Goal: Task Accomplishment & Management: Manage account settings

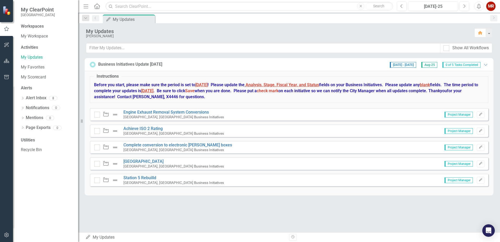
click at [431, 64] on span "Aug-25" at bounding box center [429, 65] width 16 height 6
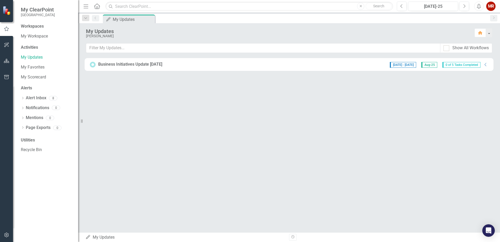
click at [431, 64] on span "Aug-25" at bounding box center [429, 65] width 16 height 6
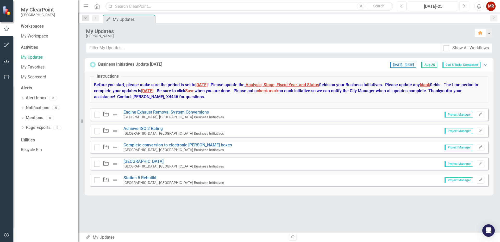
click at [97, 115] on div at bounding box center [97, 115] width 6 height 6
click at [97, 115] on input "checkbox" at bounding box center [95, 113] width 3 height 3
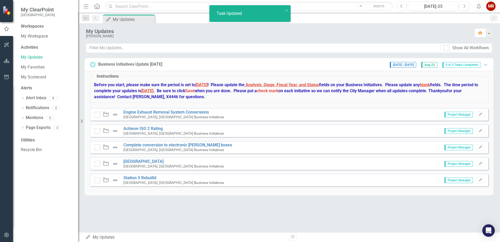
checkbox input "true"
click at [152, 112] on link "Engine Exhaust Removal System Conversions" at bounding box center [165, 112] width 85 height 5
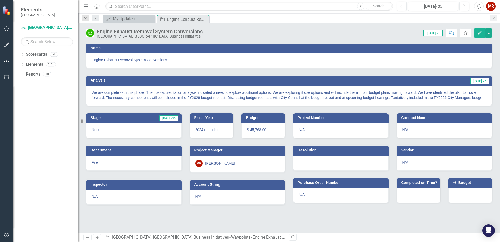
click at [435, 33] on span "[DATE]-25" at bounding box center [433, 33] width 19 height 6
click at [436, 33] on span "[DATE]-25" at bounding box center [433, 33] width 19 height 6
click at [489, 32] on button "button" at bounding box center [489, 32] width 7 height 9
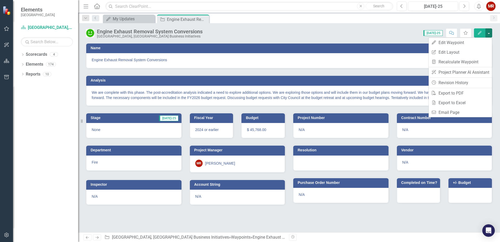
drag, startPoint x: 349, startPoint y: 32, endPoint x: 413, endPoint y: 32, distance: 64.1
click at [351, 32] on div "Score: N/A [DATE]-25 Completed Comment Favorite Edit" at bounding box center [348, 32] width 287 height 9
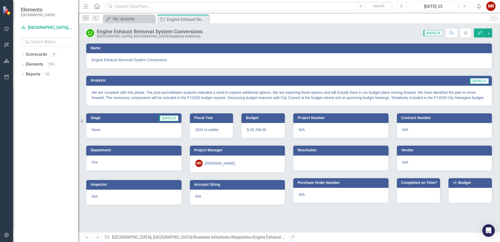
drag, startPoint x: 436, startPoint y: 32, endPoint x: 418, endPoint y: 30, distance: 18.6
click at [409, 31] on div "Score: N/A [DATE]-25 Completed Comment Favorite Edit" at bounding box center [348, 32] width 287 height 9
click at [437, 32] on span "[DATE]-25" at bounding box center [433, 33] width 19 height 6
click at [464, 7] on icon "Next" at bounding box center [464, 6] width 3 height 5
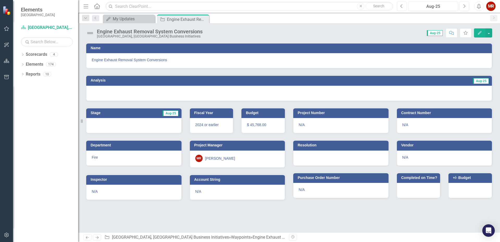
click at [401, 7] on icon "Previous" at bounding box center [401, 6] width 3 height 5
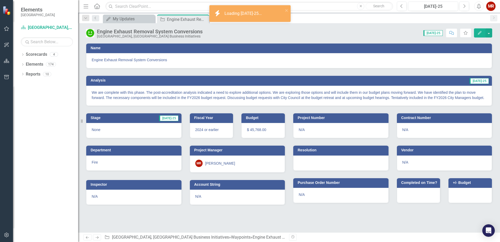
click at [391, 101] on div "We are complete with this phase. The post-accreditation analysis indicated a ne…" at bounding box center [289, 96] width 406 height 20
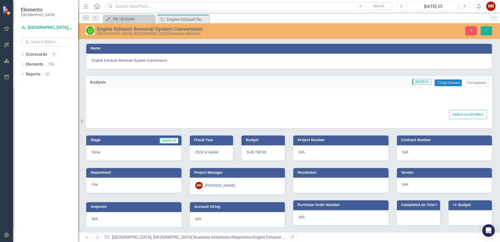
type textarea "<p>We are complete with this phase. The post-accreditation analysis indicated a…"
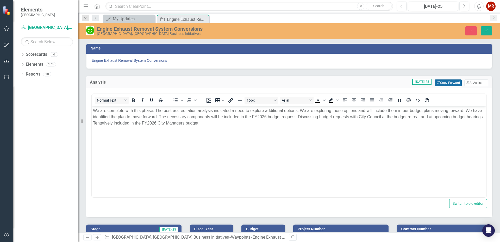
click at [445, 82] on button "Copy Forward Copy Forward" at bounding box center [448, 82] width 27 height 7
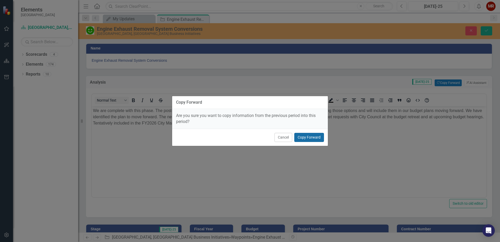
click at [301, 137] on button "Copy Forward" at bounding box center [309, 137] width 30 height 9
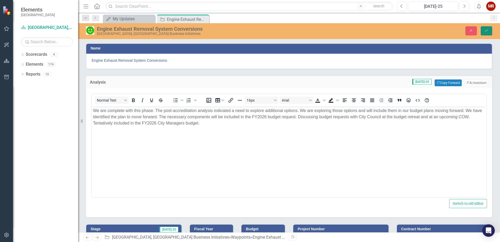
click at [485, 29] on icon "Save" at bounding box center [486, 31] width 5 height 4
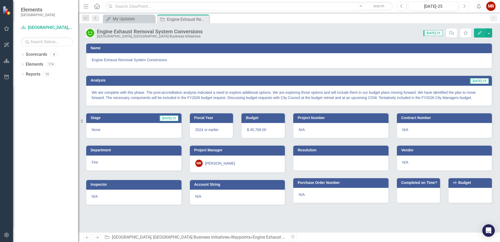
click at [464, 4] on icon "Next" at bounding box center [464, 6] width 3 height 5
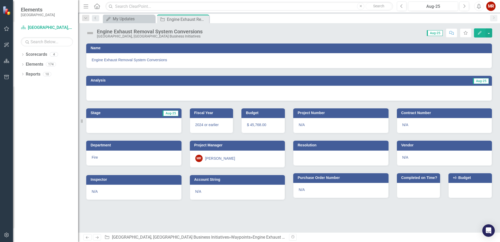
click at [365, 94] on div at bounding box center [289, 93] width 406 height 15
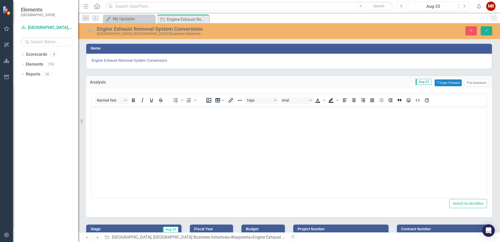
click at [403, 7] on icon "Previous" at bounding box center [401, 6] width 3 height 5
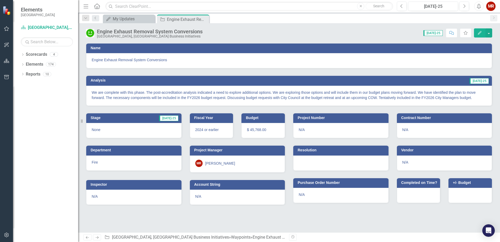
click at [477, 95] on p "We are complete with this phase. The post-accreditation analysis indicated a ne…" at bounding box center [289, 95] width 395 height 10
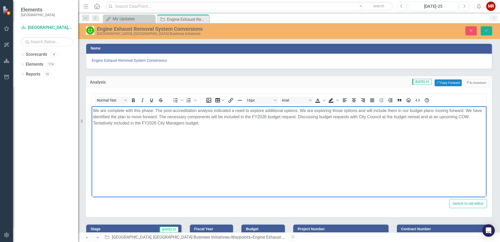
drag, startPoint x: 201, startPoint y: 124, endPoint x: 182, endPoint y: 218, distance: 95.9
click at [92, 112] on html "We are complete with this phase. The post-accreditation analysis indicated a ne…" at bounding box center [289, 145] width 395 height 78
copy p "We are complete with this phase. The post-accreditation analysis indicated a ne…"
click at [450, 82] on button "Copy Forward Copy Forward" at bounding box center [448, 82] width 27 height 7
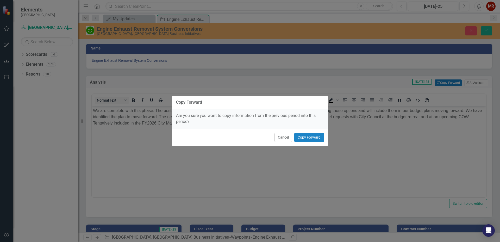
click at [359, 153] on div "Copy Forward Are you sure you want to copy information from the previous period…" at bounding box center [250, 121] width 500 height 242
click at [284, 138] on button "Cancel" at bounding box center [284, 137] width 18 height 9
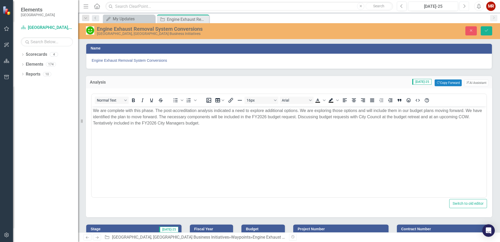
click at [463, 5] on icon "Next" at bounding box center [464, 6] width 3 height 5
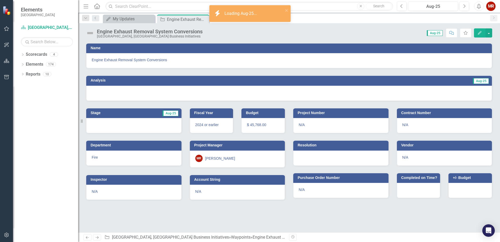
click at [439, 86] on div at bounding box center [289, 93] width 406 height 15
click at [439, 92] on div at bounding box center [289, 93] width 406 height 15
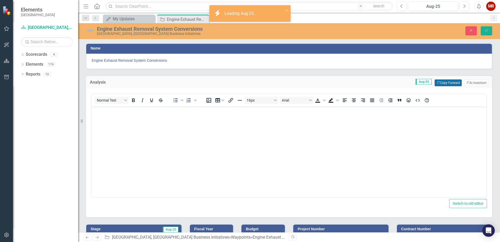
click at [447, 84] on button "Copy Forward Copy Forward" at bounding box center [448, 82] width 27 height 7
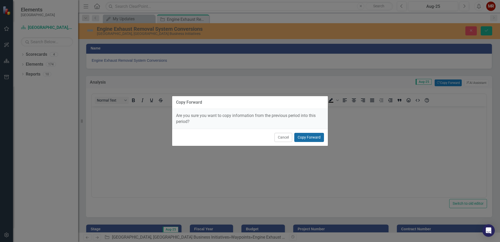
click at [303, 136] on button "Copy Forward" at bounding box center [309, 137] width 30 height 9
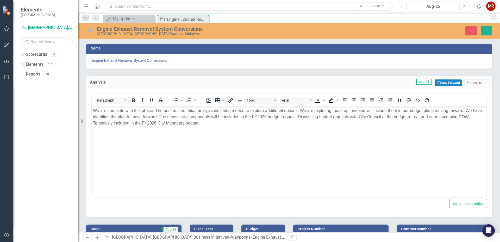
click at [213, 124] on p "We are complete with this phase. The post-accreditation analysis indicated a ne…" at bounding box center [289, 116] width 392 height 19
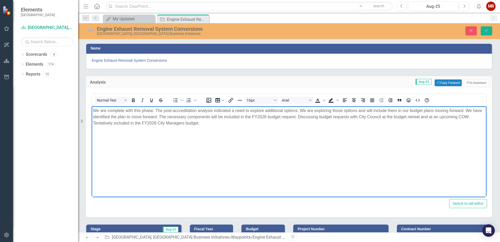
click at [430, 117] on p "We are complete with this phase. The post-accreditation analysis indicated a ne…" at bounding box center [289, 116] width 392 height 19
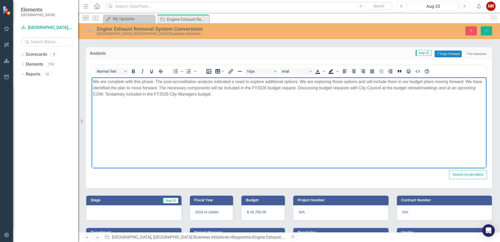
scroll to position [91, 0]
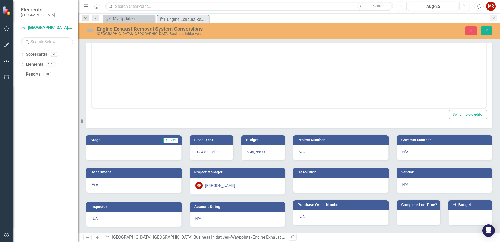
click at [140, 148] on div at bounding box center [133, 152] width 95 height 15
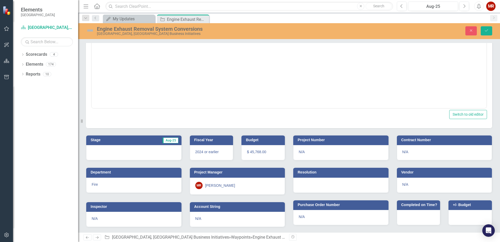
click at [140, 148] on div at bounding box center [133, 152] width 95 height 15
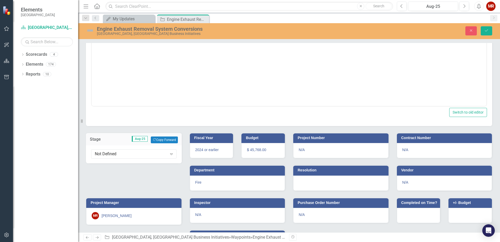
click at [170, 155] on icon "Expand" at bounding box center [171, 154] width 5 height 4
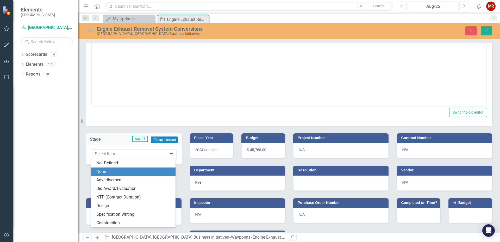
click at [136, 175] on div "None" at bounding box center [134, 172] width 76 height 6
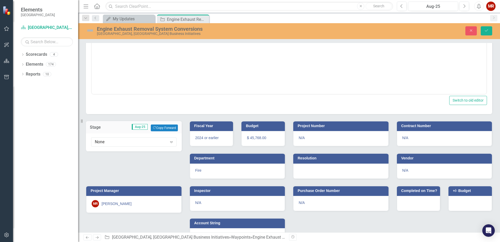
scroll to position [120, 0]
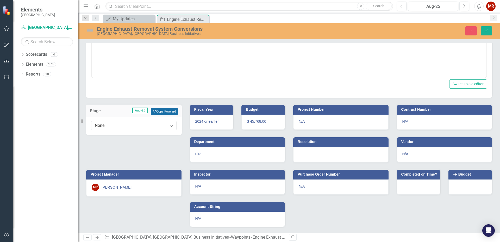
click at [167, 112] on button "Copy Forward Copy Forward" at bounding box center [164, 111] width 27 height 7
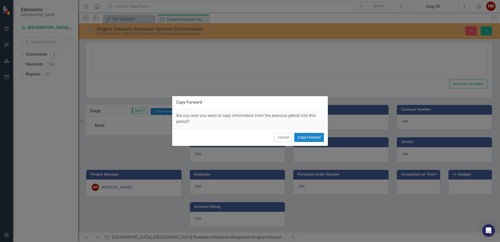
click at [285, 138] on button "Cancel" at bounding box center [284, 137] width 18 height 9
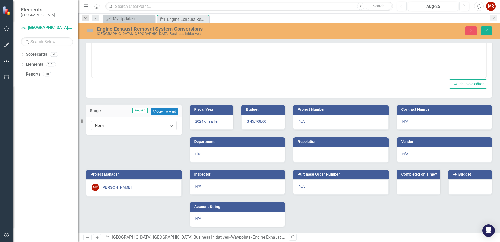
click at [221, 118] on div "2024 or earlier" at bounding box center [212, 122] width 44 height 15
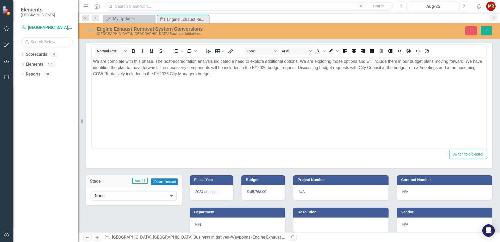
scroll to position [0, 0]
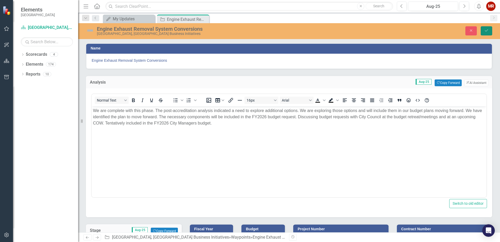
click at [485, 31] on icon "Save" at bounding box center [486, 31] width 5 height 4
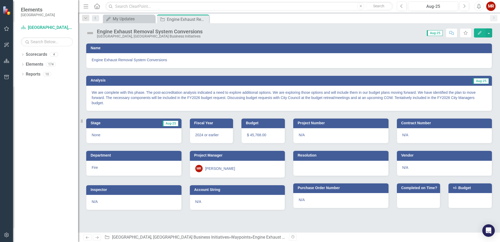
drag, startPoint x: 202, startPoint y: 19, endPoint x: 200, endPoint y: 22, distance: 4.1
click at [0, 0] on icon "Close" at bounding box center [0, 0] width 0 height 0
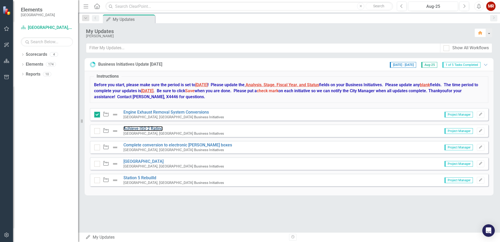
click at [130, 129] on link "Achieve ISO 2 Rating" at bounding box center [142, 128] width 39 height 5
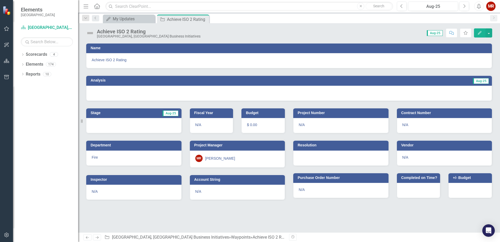
click at [452, 96] on div at bounding box center [289, 93] width 406 height 15
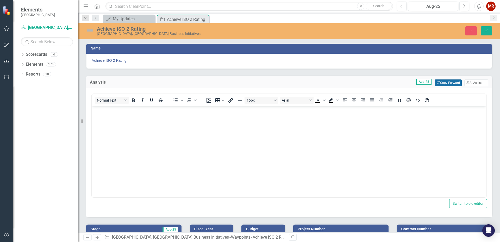
click at [447, 83] on button "Copy Forward Copy Forward" at bounding box center [448, 82] width 27 height 7
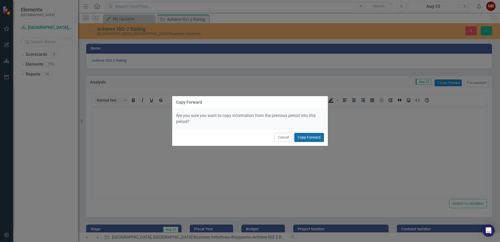
click at [314, 139] on button "Copy Forward" at bounding box center [309, 137] width 30 height 9
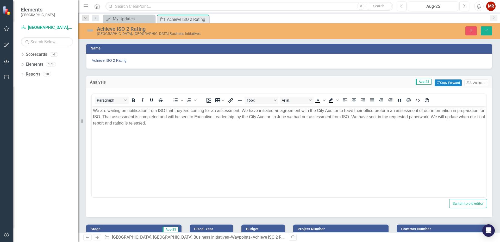
click at [192, 129] on body "We are waiting on notification from ISO that they are coming for an assessment.…" at bounding box center [289, 145] width 395 height 78
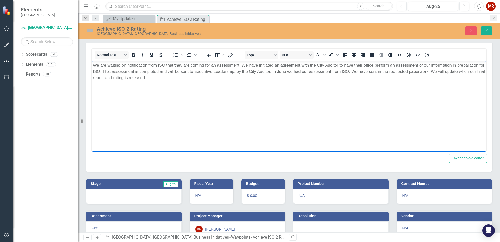
scroll to position [91, 0]
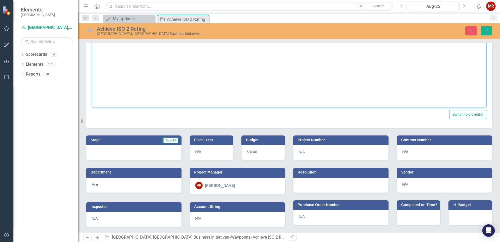
click at [156, 149] on div at bounding box center [133, 152] width 95 height 15
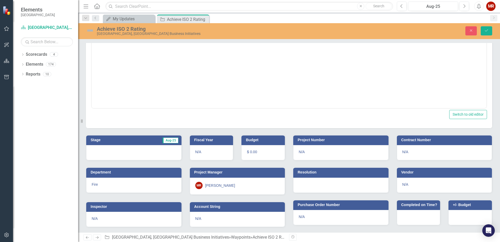
click at [157, 149] on div at bounding box center [133, 152] width 95 height 15
drag, startPoint x: 160, startPoint y: 141, endPoint x: 155, endPoint y: 143, distance: 4.9
click at [159, 141] on td "Aug-25" at bounding box center [151, 141] width 55 height 8
click at [153, 148] on div at bounding box center [133, 152] width 95 height 15
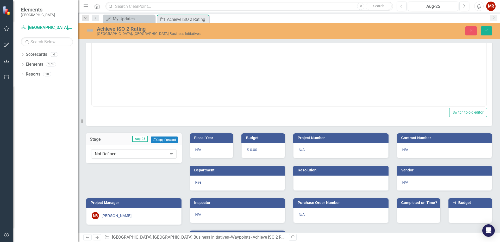
click at [172, 155] on icon "Expand" at bounding box center [171, 154] width 5 height 4
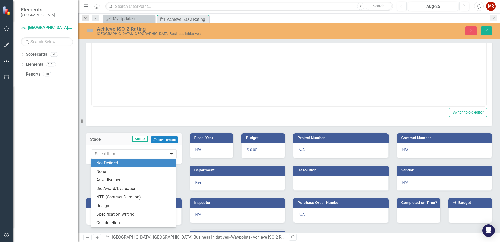
click at [140, 164] on div "Not Defined" at bounding box center [134, 163] width 76 height 6
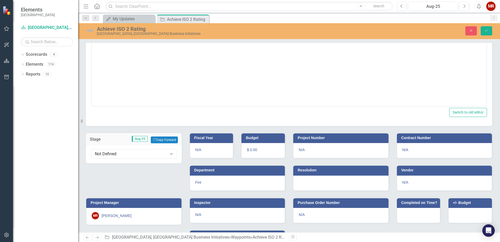
scroll to position [0, 0]
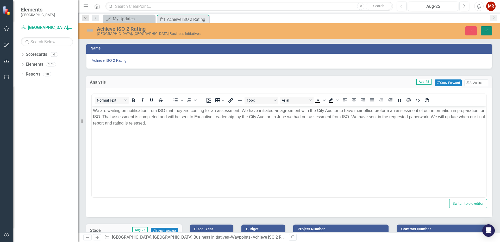
click at [485, 32] on icon "Save" at bounding box center [486, 31] width 5 height 4
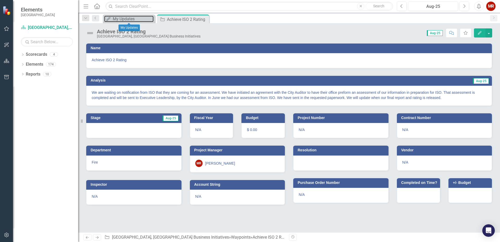
click at [124, 20] on div "My Updates" at bounding box center [133, 19] width 41 height 7
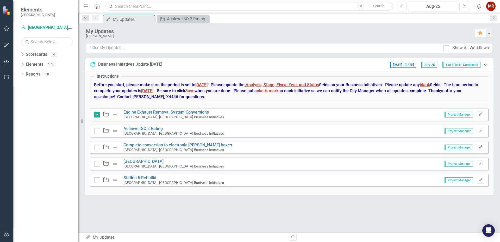
click at [97, 131] on input "checkbox" at bounding box center [95, 129] width 3 height 3
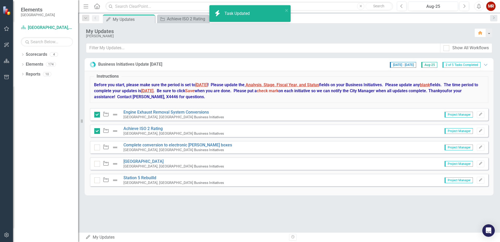
checkbox input "true"
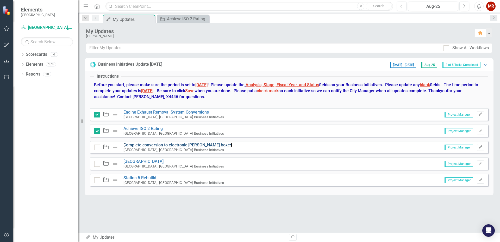
click at [175, 145] on link "Complete conversion to electronic [PERSON_NAME] boxes" at bounding box center [177, 144] width 109 height 5
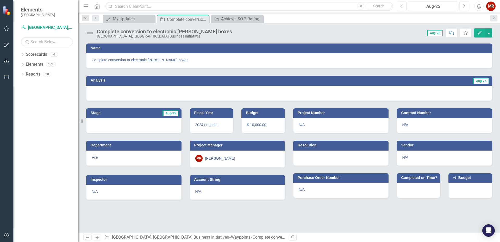
click at [433, 94] on div at bounding box center [289, 93] width 406 height 15
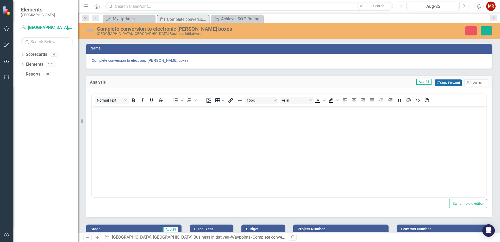
click at [446, 83] on button "Copy Forward Copy Forward" at bounding box center [448, 82] width 27 height 7
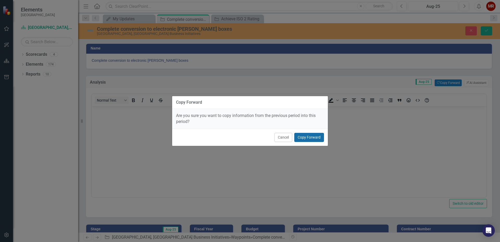
click at [316, 135] on button "Copy Forward" at bounding box center [309, 137] width 30 height 9
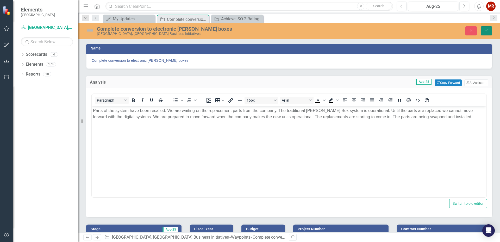
click at [487, 31] on icon "Save" at bounding box center [486, 31] width 5 height 4
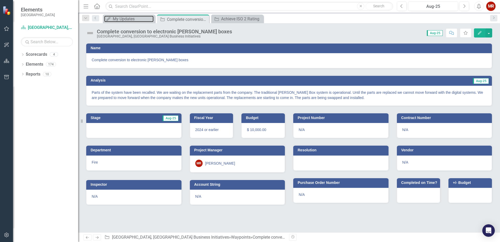
click at [124, 20] on div "My Updates" at bounding box center [133, 19] width 41 height 7
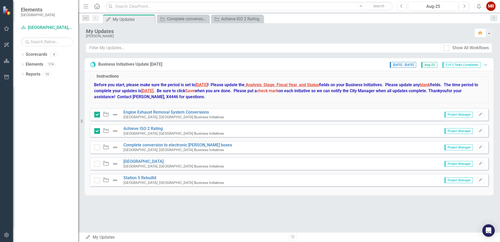
click at [97, 147] on input "checkbox" at bounding box center [95, 146] width 3 height 3
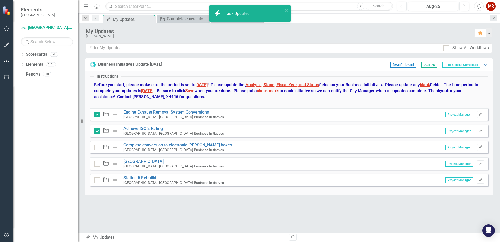
checkbox input "true"
click at [153, 162] on link "[GEOGRAPHIC_DATA]" at bounding box center [143, 161] width 40 height 5
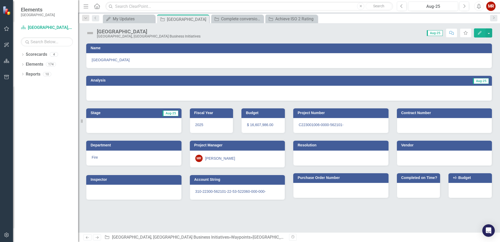
click at [465, 92] on div at bounding box center [289, 93] width 406 height 15
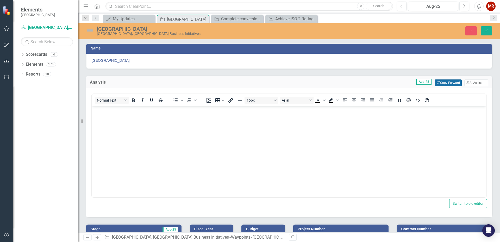
click at [449, 84] on button "Copy Forward Copy Forward" at bounding box center [448, 82] width 27 height 7
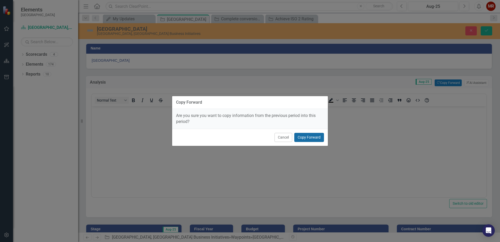
drag, startPoint x: 315, startPoint y: 138, endPoint x: 307, endPoint y: 146, distance: 11.8
click at [315, 138] on button "Copy Forward" at bounding box center [309, 137] width 30 height 9
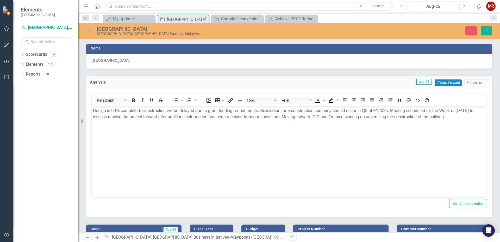
click at [451, 117] on p "Design is 90% completed. Construction will be delayed due to grant funding requ…" at bounding box center [289, 113] width 392 height 13
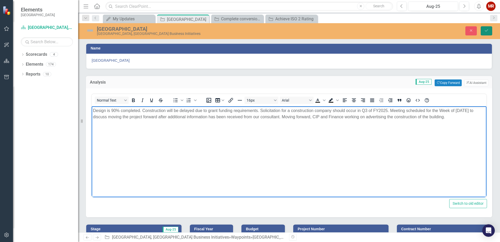
click at [487, 31] on icon "submit" at bounding box center [486, 30] width 3 height 2
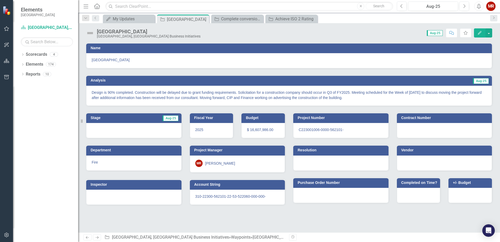
click at [141, 126] on div at bounding box center [133, 130] width 95 height 15
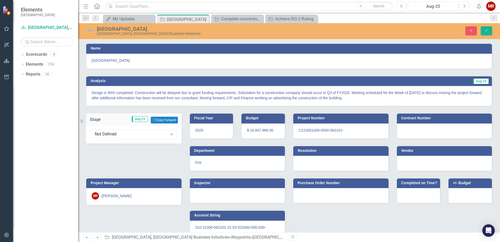
click at [150, 131] on div "Not Defined" at bounding box center [131, 134] width 72 height 6
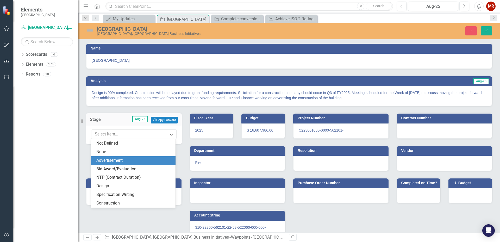
click at [134, 161] on div "Advertisement" at bounding box center [134, 161] width 76 height 6
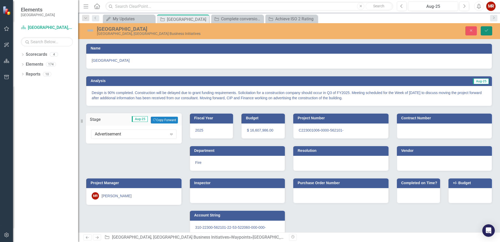
click at [486, 31] on icon "Save" at bounding box center [486, 31] width 5 height 4
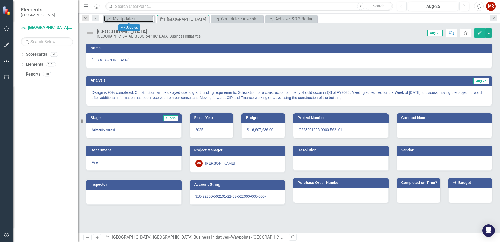
click at [128, 20] on div "My Updates" at bounding box center [133, 19] width 41 height 7
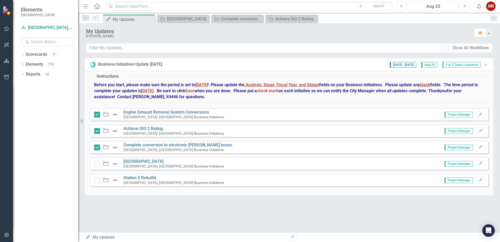
click at [96, 162] on input "checkbox" at bounding box center [95, 162] width 3 height 3
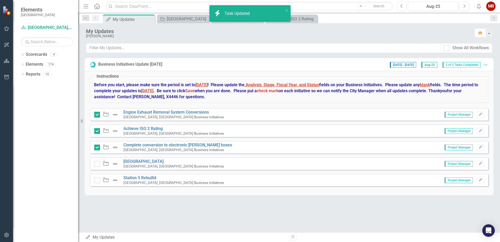
checkbox input "true"
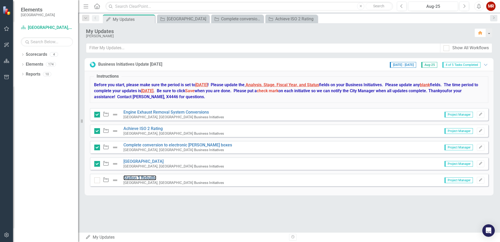
click at [142, 178] on link "Station 5 Rebuilld" at bounding box center [139, 177] width 33 height 5
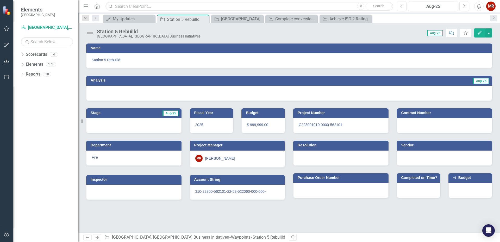
click at [464, 60] on span "Station 5 Rebuilld" at bounding box center [289, 59] width 395 height 5
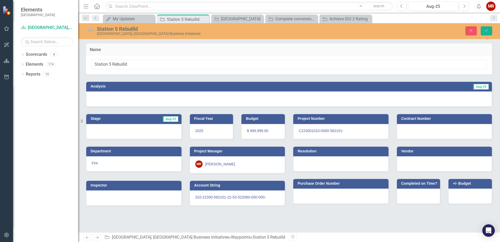
click at [449, 100] on div at bounding box center [289, 98] width 406 height 15
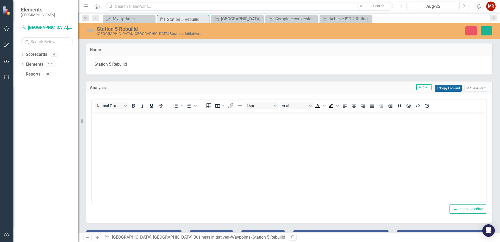
click at [448, 86] on button "Copy Forward Copy Forward" at bounding box center [448, 88] width 27 height 7
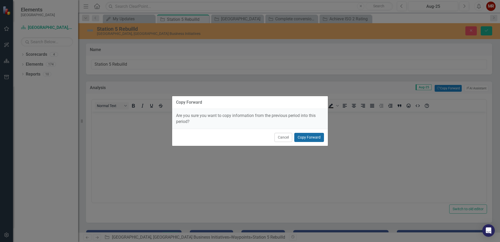
click at [315, 140] on button "Copy Forward" at bounding box center [309, 137] width 30 height 9
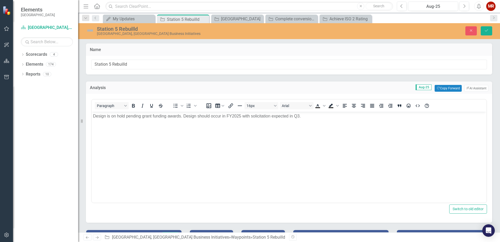
click at [303, 117] on p "Design is on hold pending grant funding awards. Design should occur in FY2025 w…" at bounding box center [289, 116] width 392 height 6
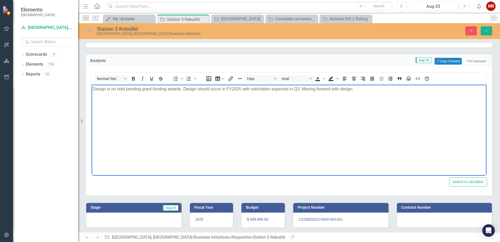
scroll to position [97, 0]
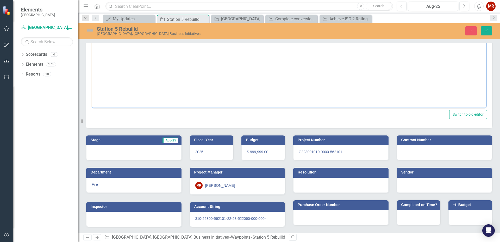
click at [159, 150] on div at bounding box center [133, 152] width 95 height 15
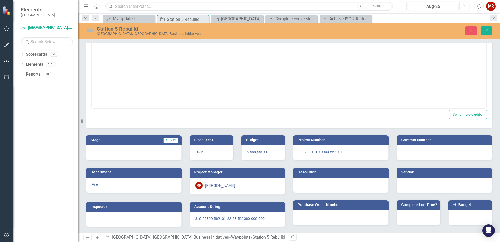
click at [159, 150] on div at bounding box center [133, 152] width 95 height 15
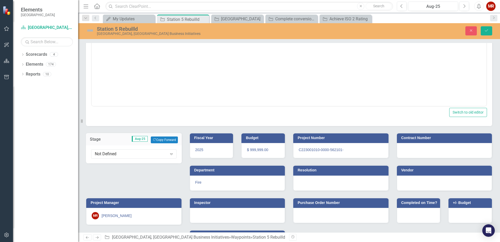
click at [159, 150] on div "Not Defined Expand" at bounding box center [133, 153] width 85 height 9
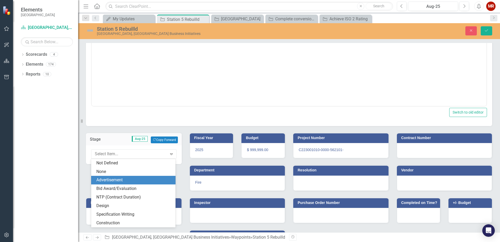
click at [141, 180] on div "Advertisement" at bounding box center [134, 180] width 76 height 6
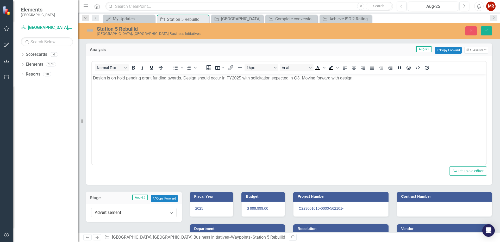
scroll to position [0, 0]
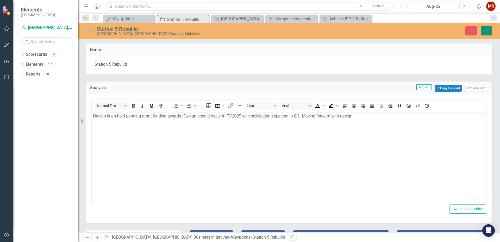
click at [484, 27] on button "Save" at bounding box center [486, 30] width 11 height 9
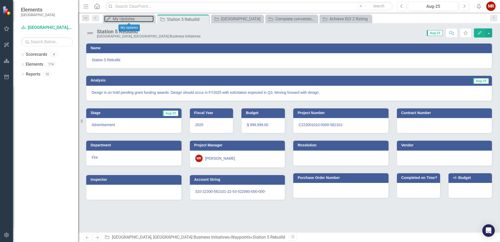
click at [131, 20] on div "My Updates" at bounding box center [133, 19] width 41 height 7
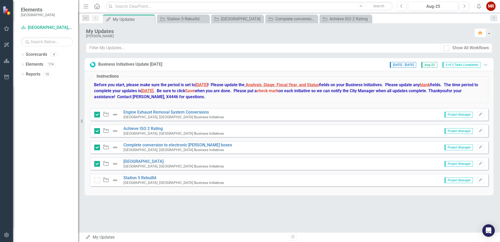
click at [96, 179] on input "checkbox" at bounding box center [95, 178] width 3 height 3
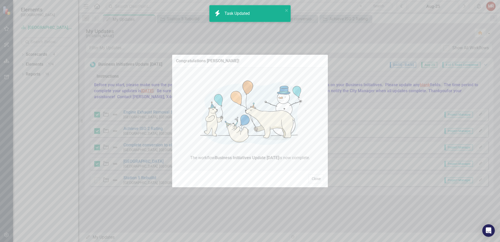
checkbox input "true"
click at [316, 178] on button "Close" at bounding box center [316, 178] width 16 height 9
